Goal: Task Accomplishment & Management: Manage account settings

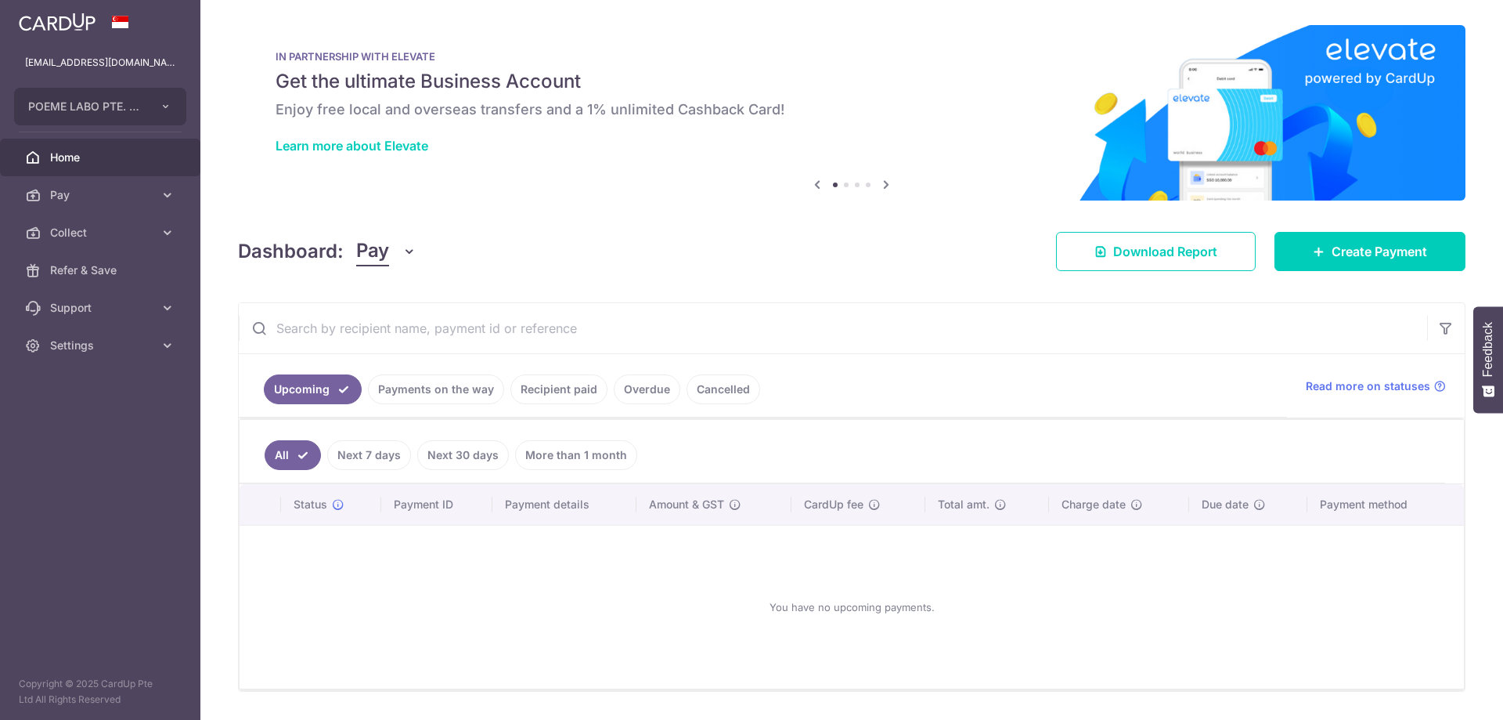
click at [406, 394] on link "Payments on the way" at bounding box center [436, 389] width 136 height 30
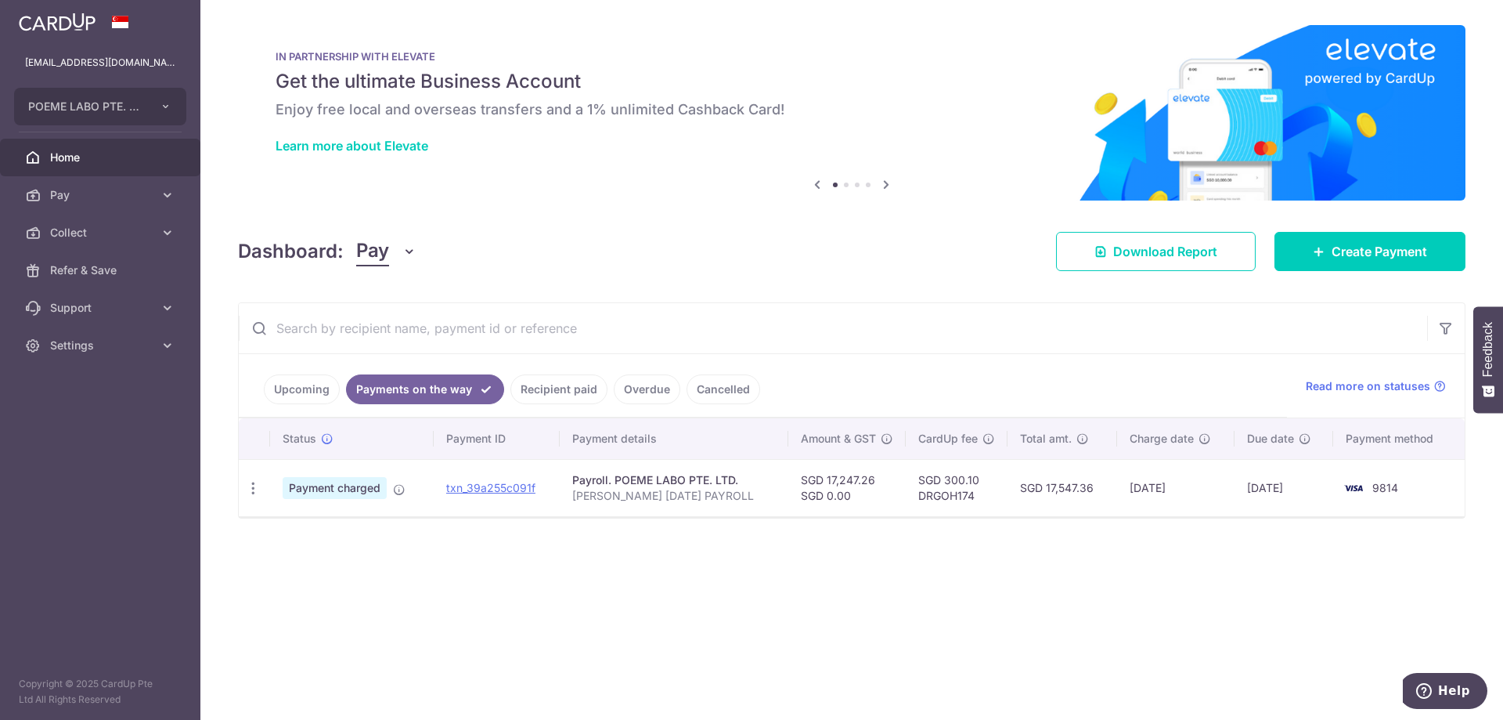
click at [532, 251] on div "Dashboard: Pay Pay Collect Download Report Download Report Create Payment" at bounding box center [852, 248] width 1228 height 45
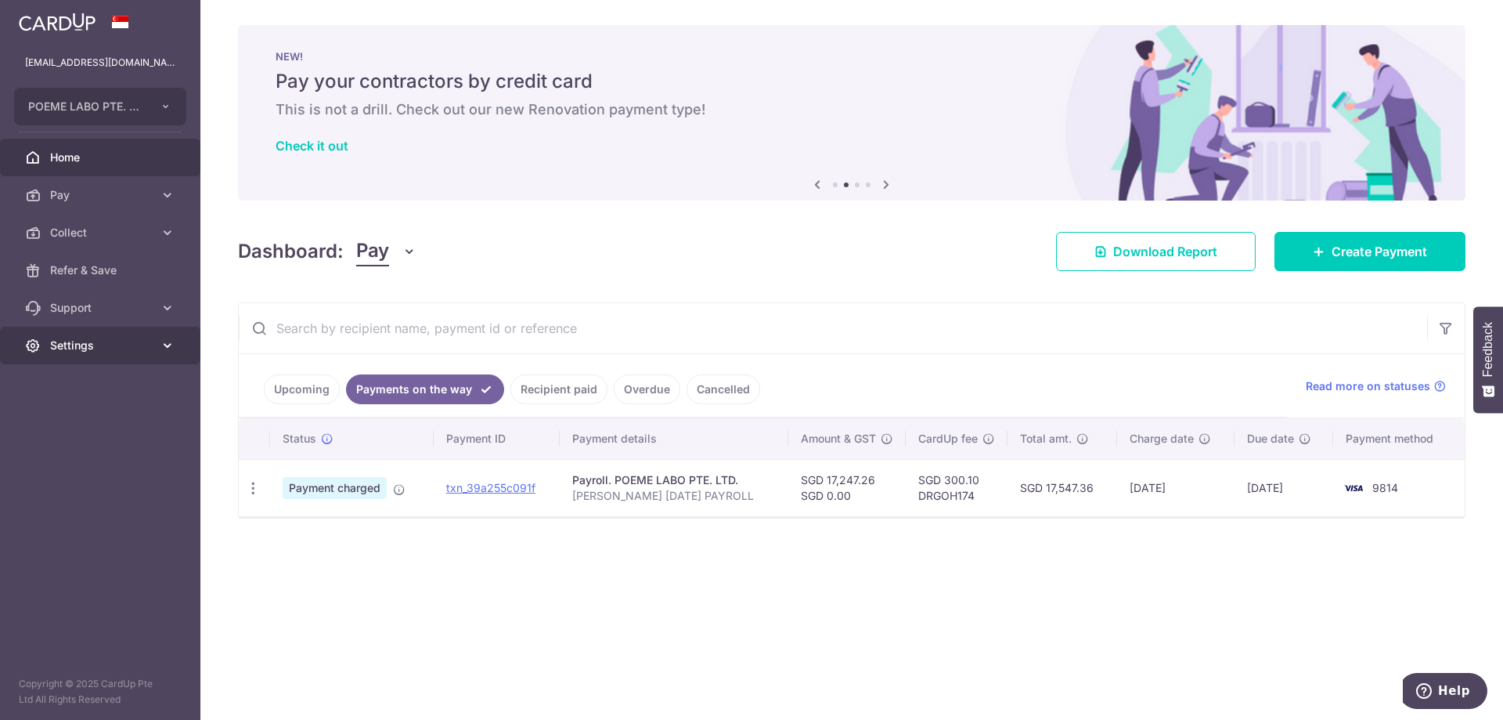
click at [50, 346] on span "Settings" at bounding box center [101, 346] width 103 height 16
click at [77, 410] on link "Logout" at bounding box center [100, 421] width 200 height 38
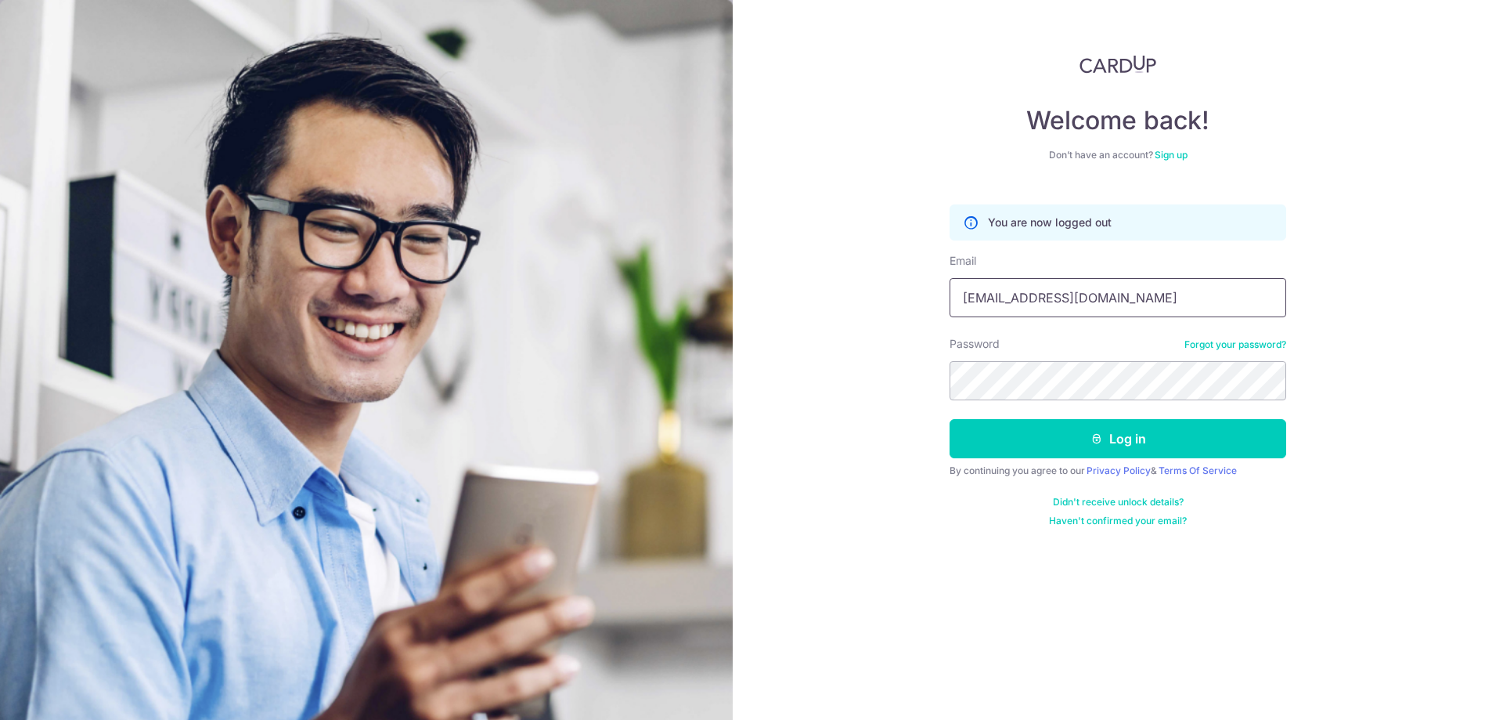
click at [1054, 305] on input "[EMAIL_ADDRESS][DOMAIN_NAME]" at bounding box center [1118, 297] width 337 height 39
type input "[EMAIL_ADDRESS][DOMAIN_NAME]"
click at [1037, 443] on button "Log in" at bounding box center [1118, 438] width 337 height 39
